Goal: Find specific page/section: Find specific page/section

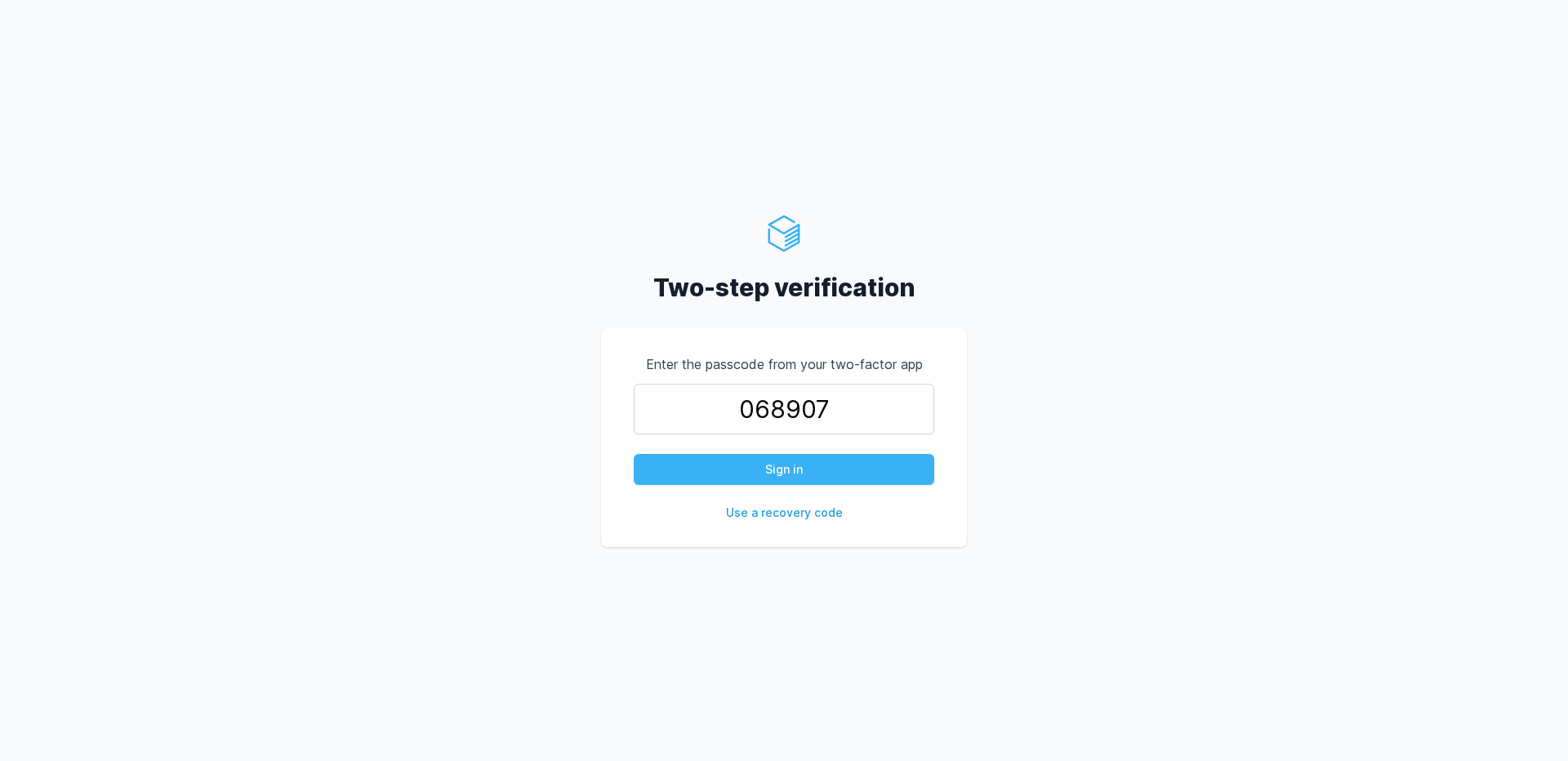
type input "068907"
click at [778, 459] on button "Sign in" at bounding box center [784, 469] width 300 height 31
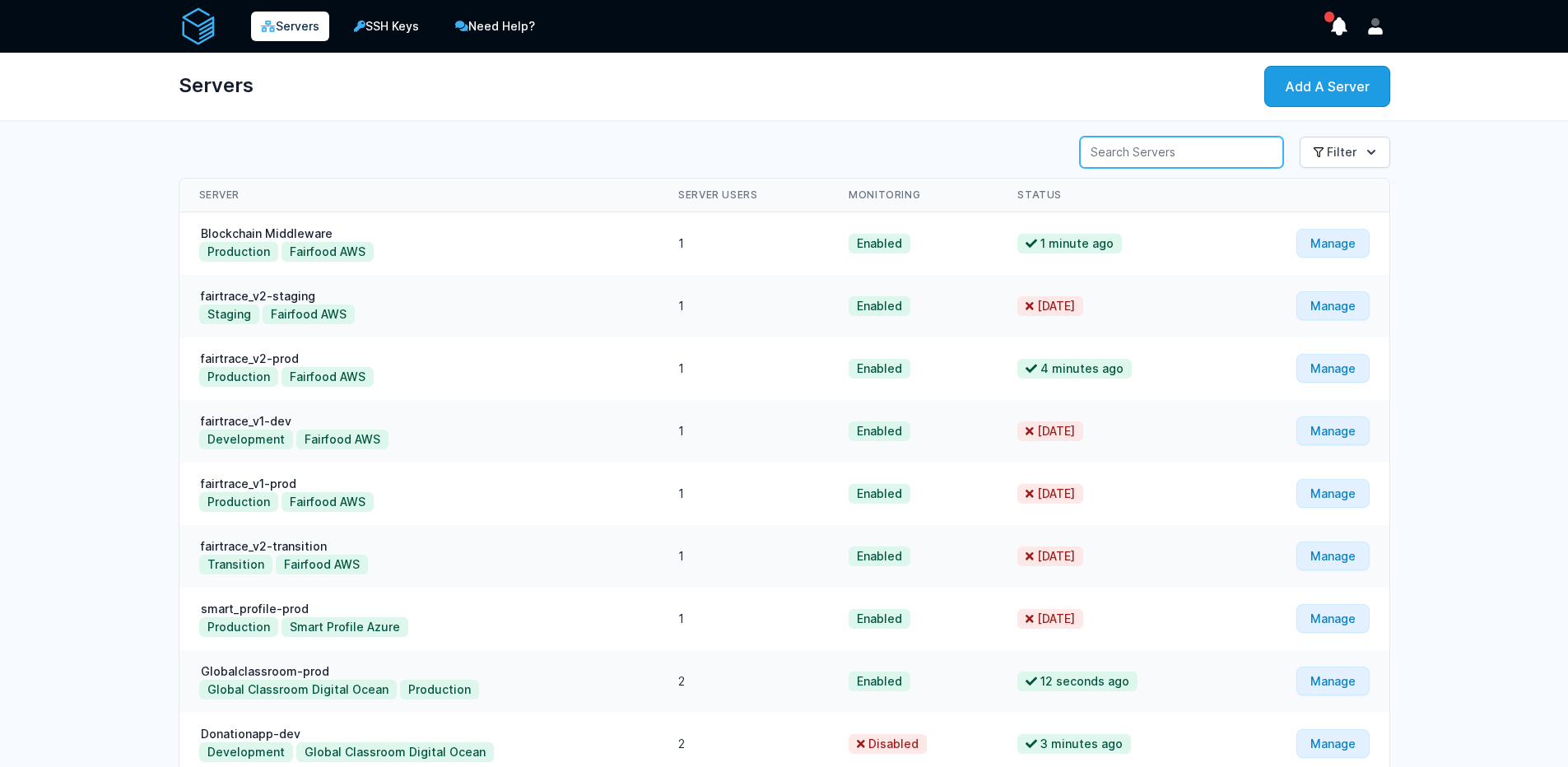
click at [1144, 146] on input "Server Search" at bounding box center [1181, 151] width 203 height 31
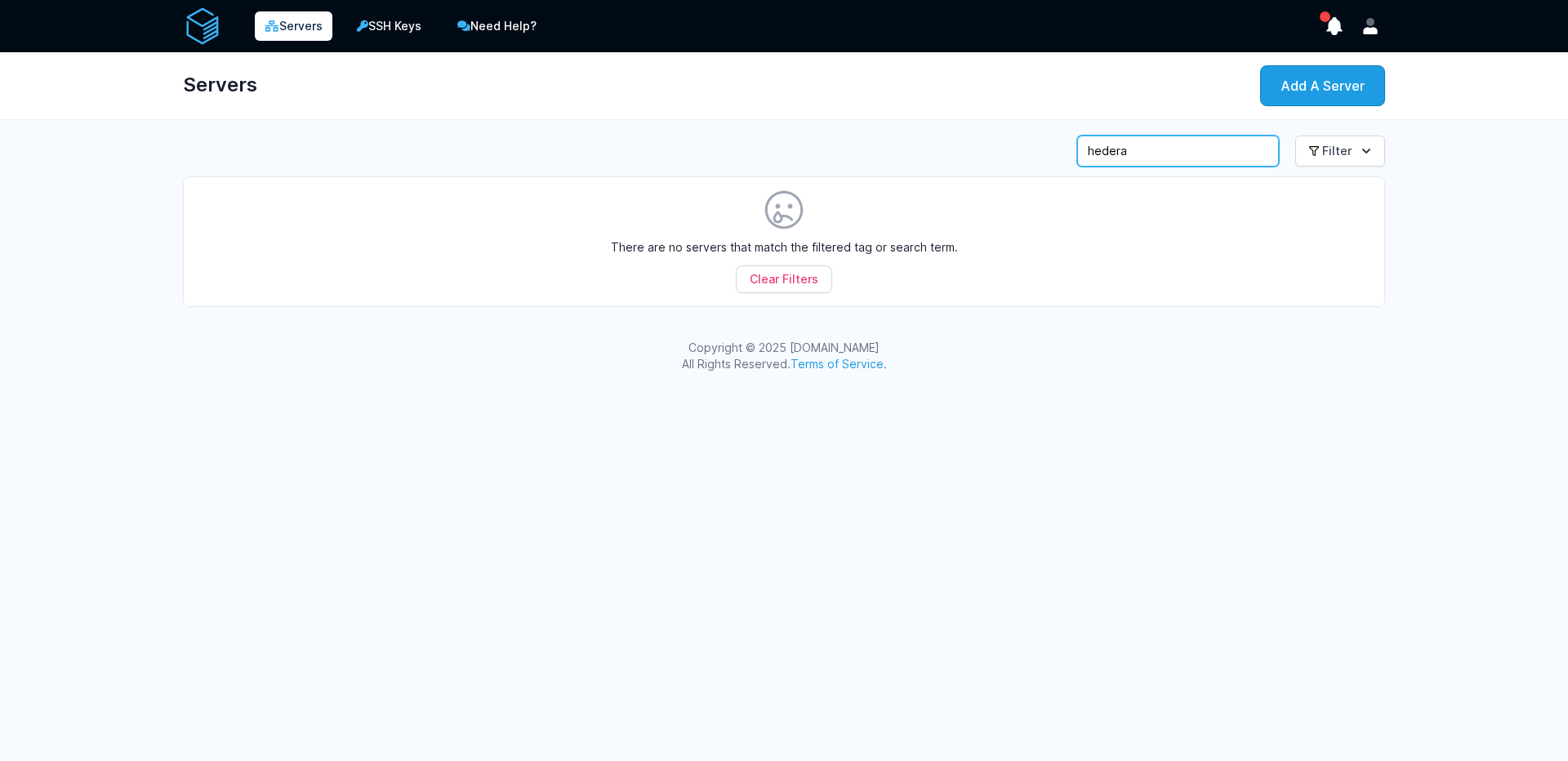
click at [1112, 154] on input "hedera" at bounding box center [1177, 150] width 202 height 31
click at [1344, 26] on icon "show notifications" at bounding box center [1334, 26] width 23 height 23
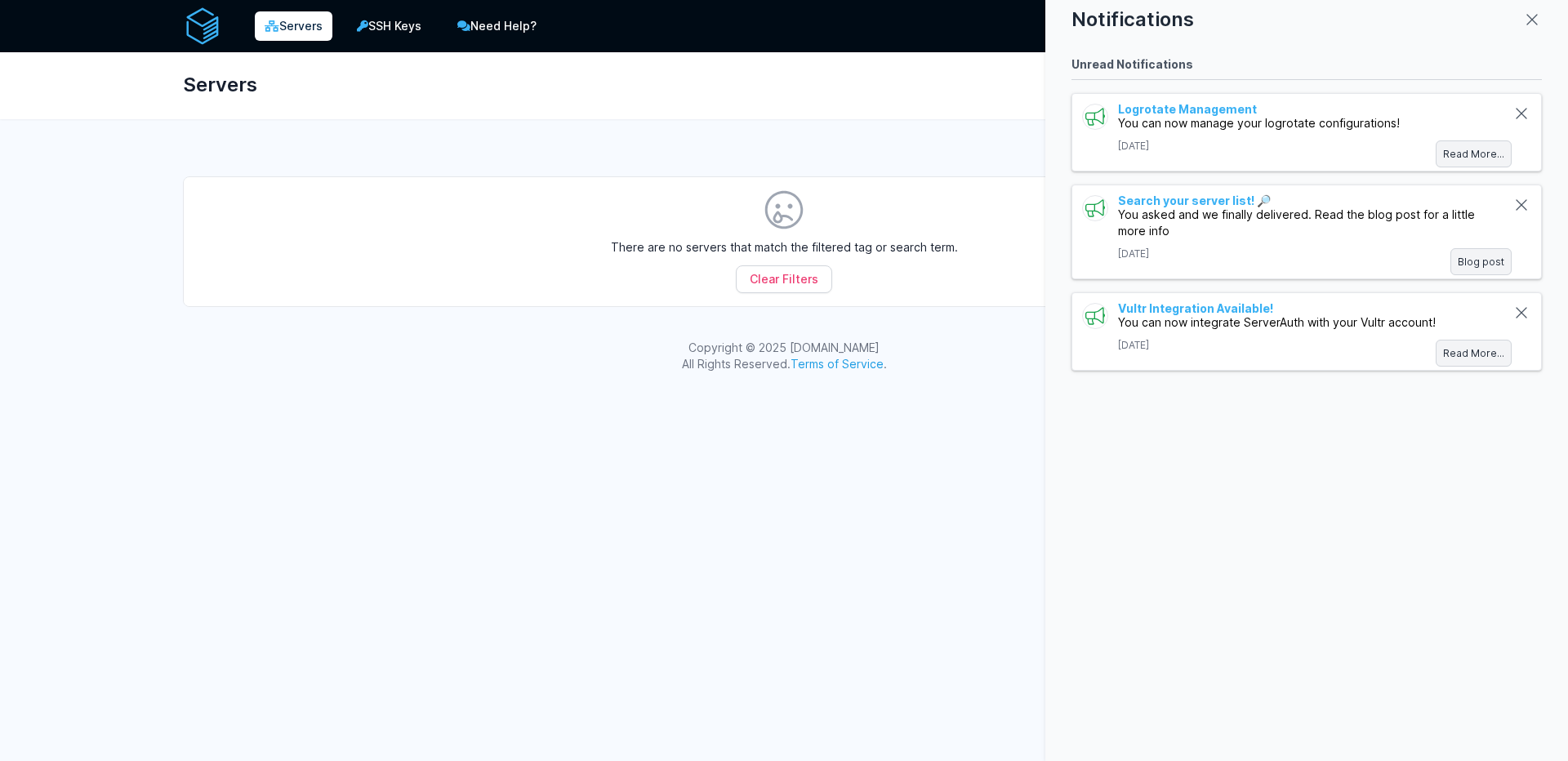
click at [1519, 15] on div "Notifications" at bounding box center [1306, 19] width 470 height 20
click at [1529, 22] on icon "close modal" at bounding box center [1532, 19] width 20 height 20
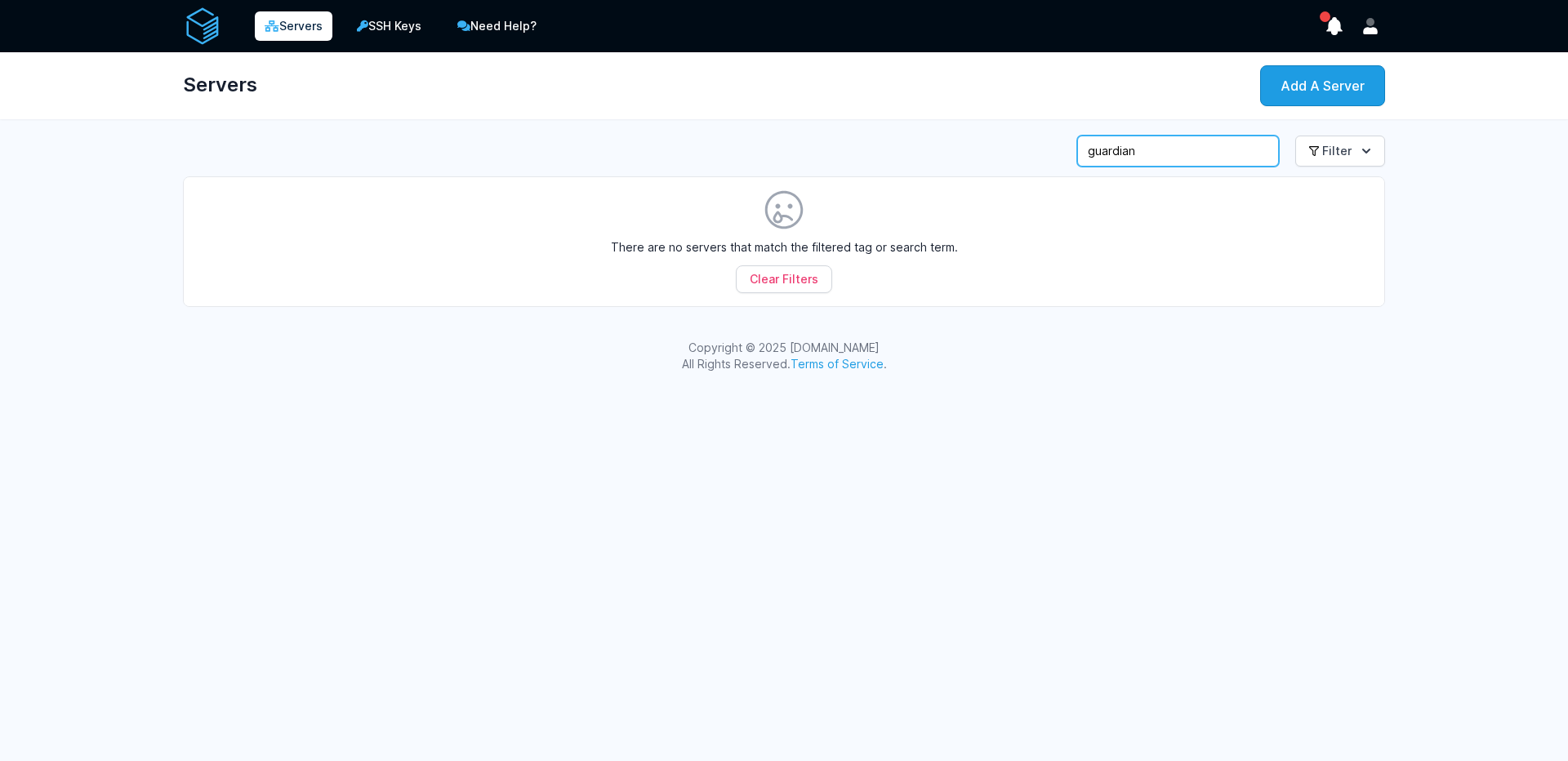
click at [1133, 156] on input "guardian" at bounding box center [1177, 150] width 202 height 31
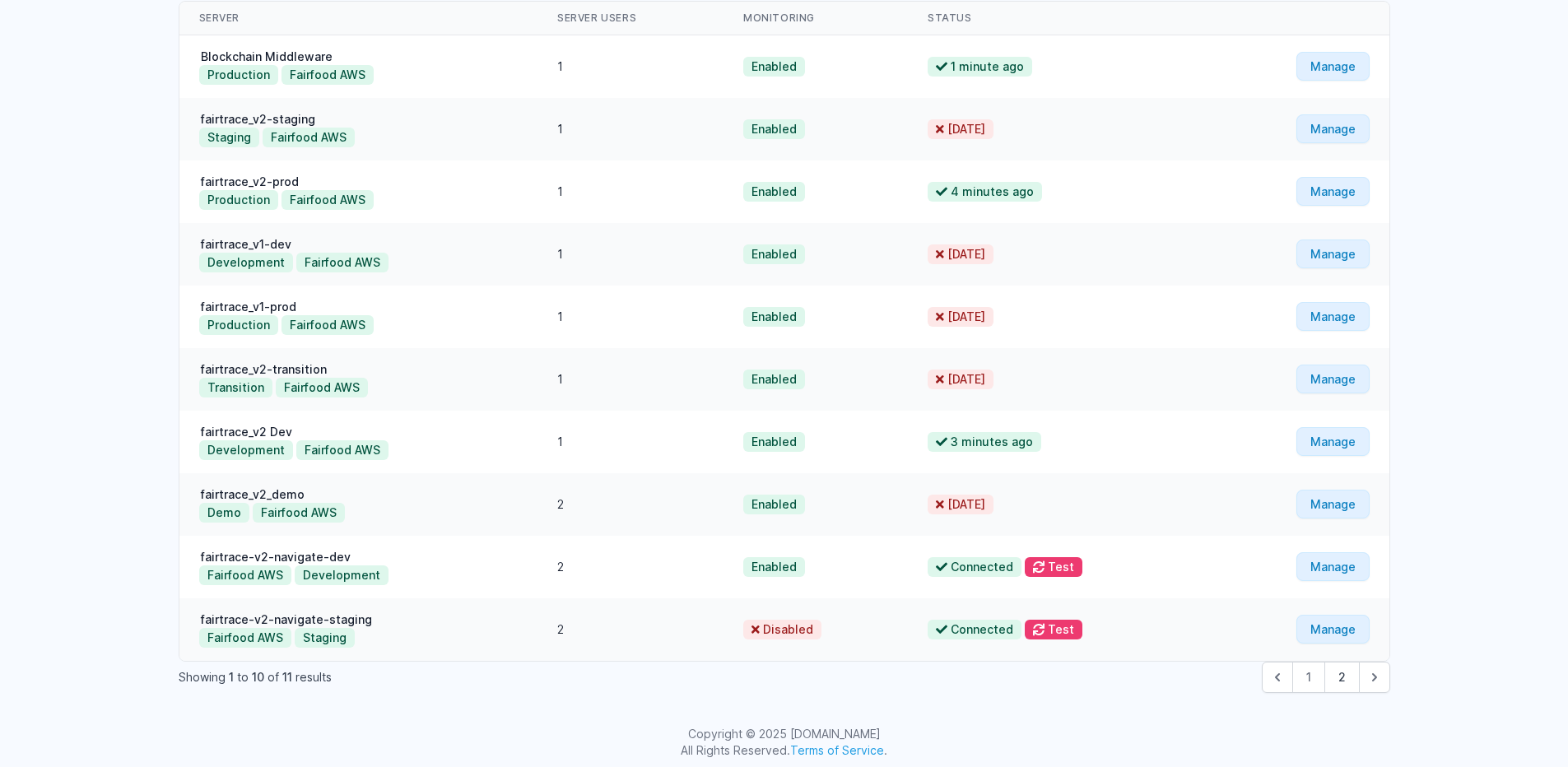
scroll to position [185, 0]
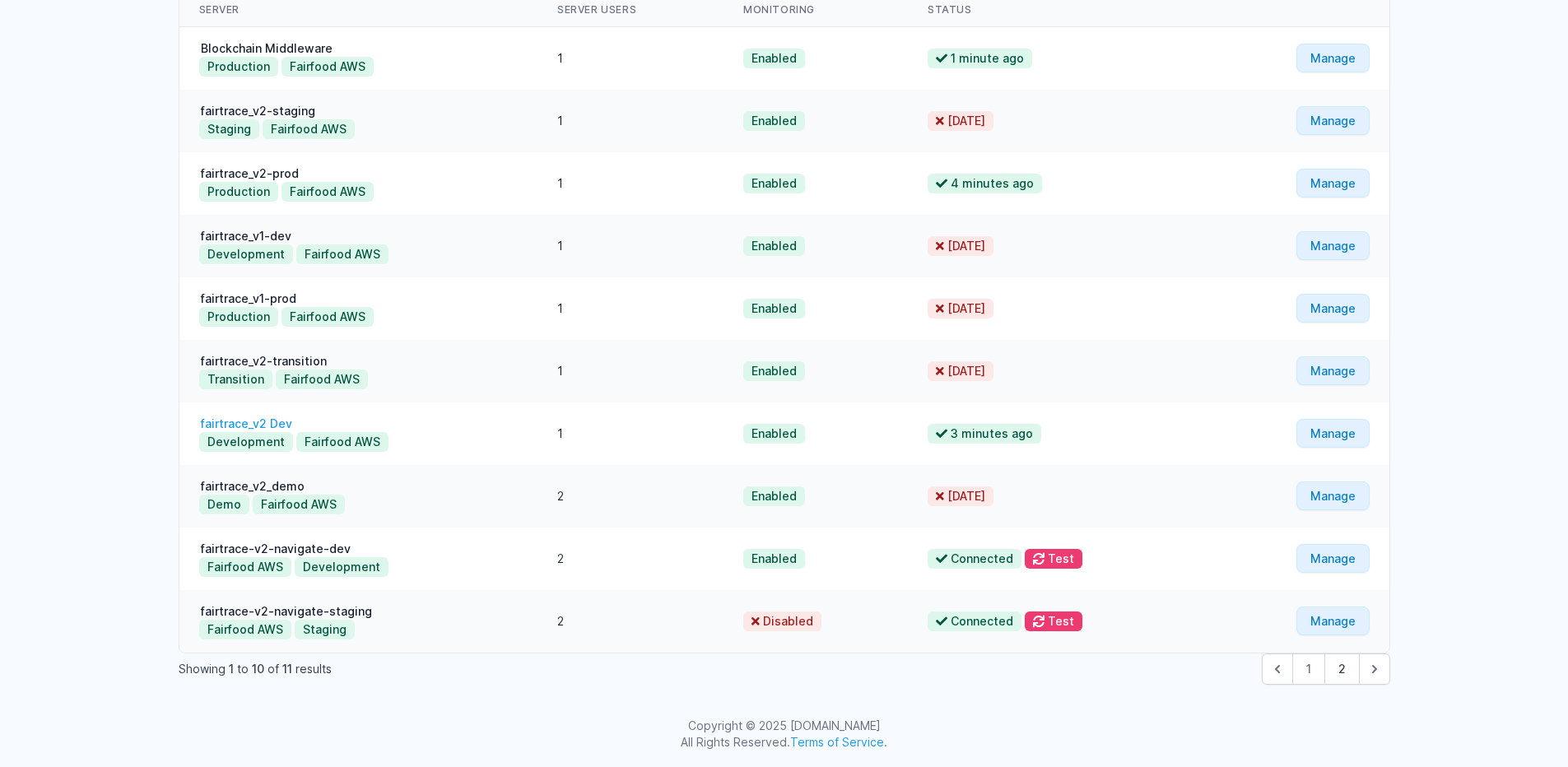
type input "fair"
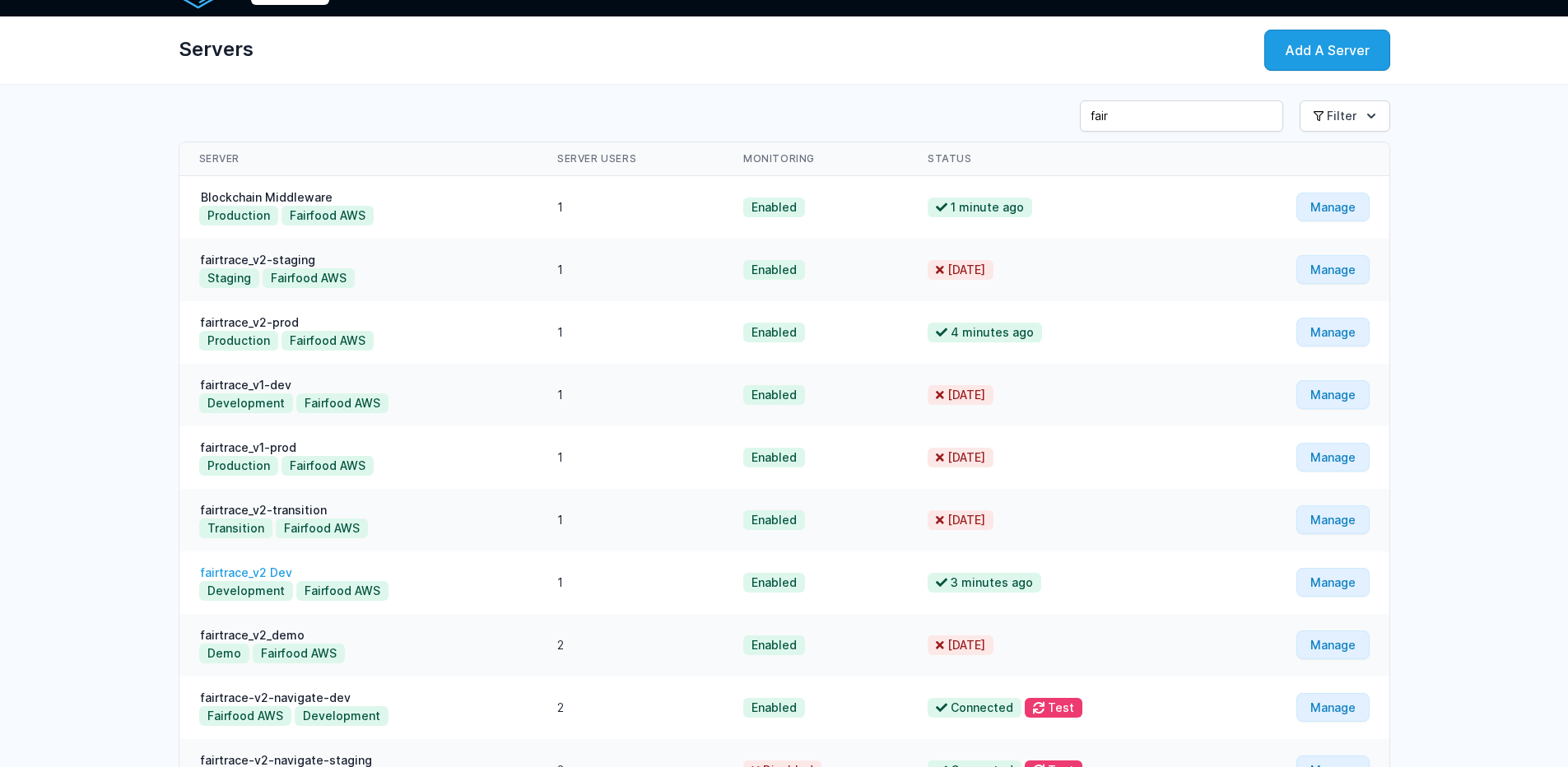
scroll to position [0, 0]
